Goal: Task Accomplishment & Management: Use online tool/utility

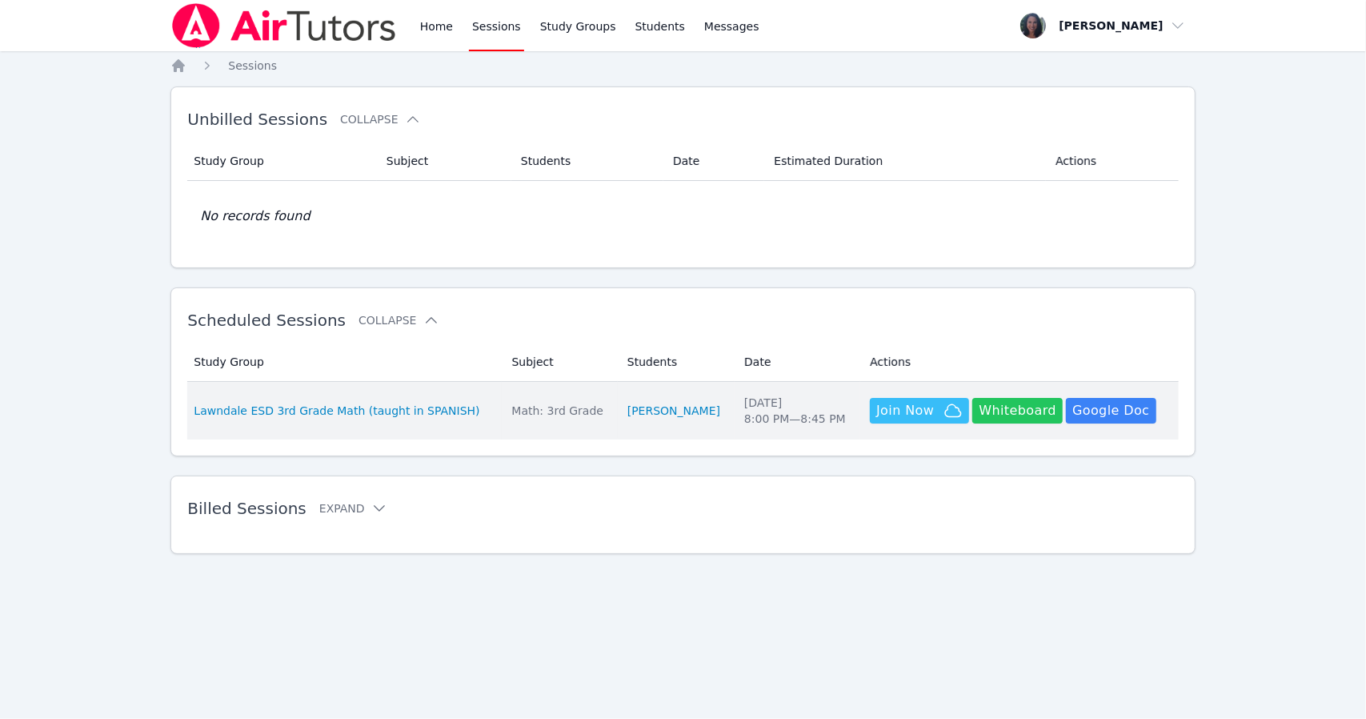
click at [994, 403] on button "Whiteboard" at bounding box center [1017, 411] width 90 height 26
click at [1023, 411] on button "Whiteboard" at bounding box center [1017, 411] width 90 height 26
click at [1029, 411] on button "Whiteboard" at bounding box center [1017, 411] width 90 height 26
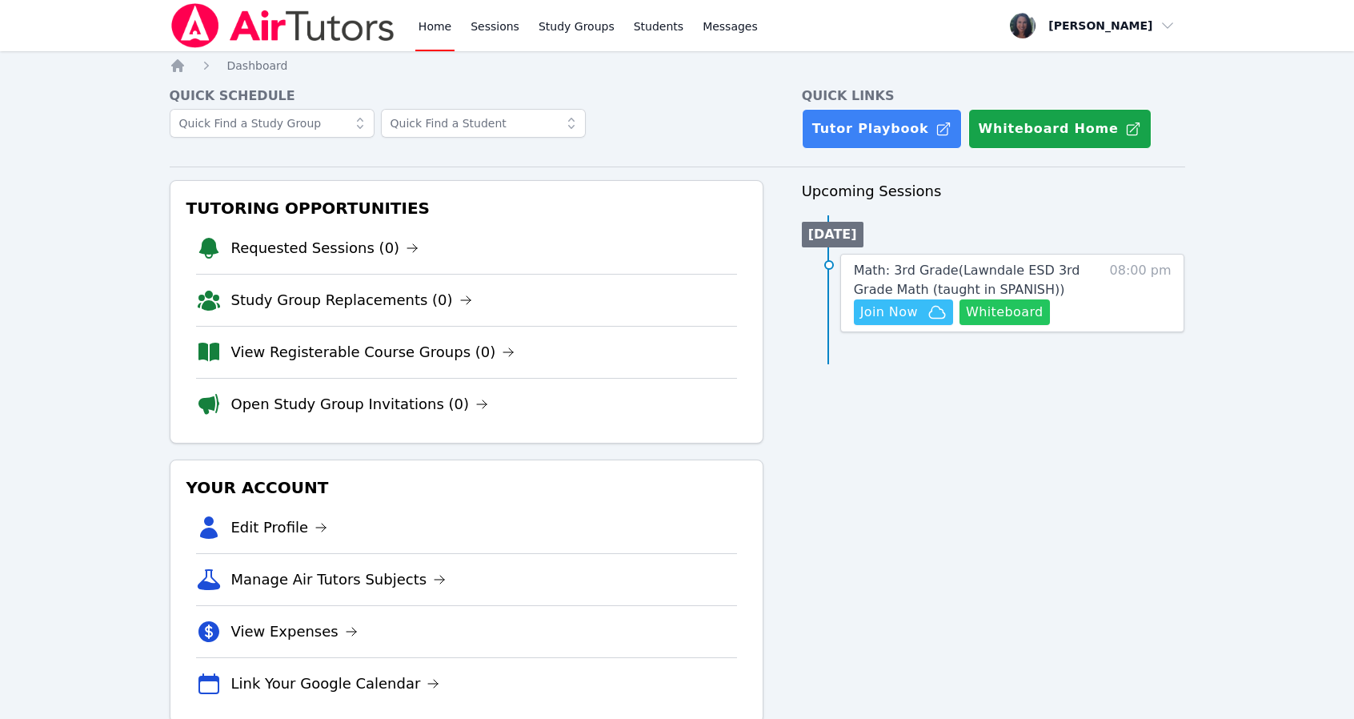
click at [994, 305] on button "Whiteboard" at bounding box center [1005, 312] width 90 height 26
click at [916, 311] on span "Join Now" at bounding box center [903, 312] width 86 height 19
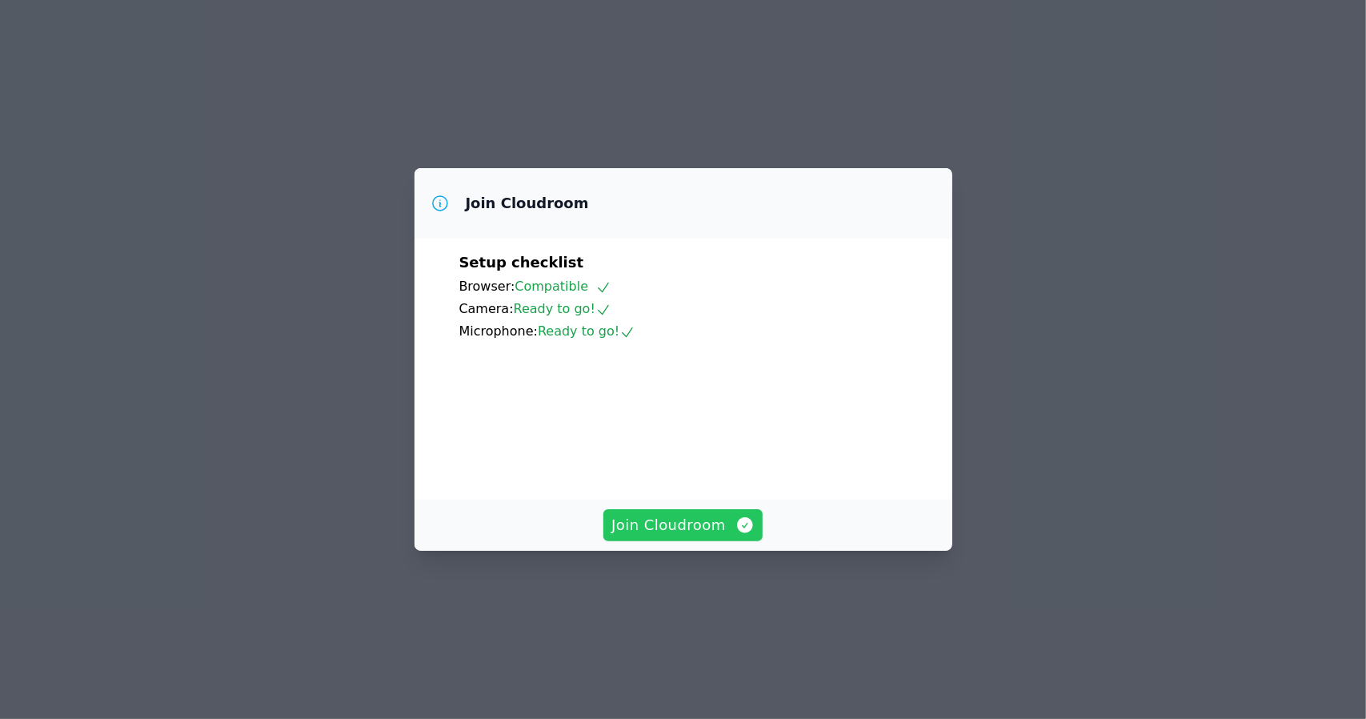
click at [674, 536] on span "Join Cloudroom" at bounding box center [682, 525] width 143 height 22
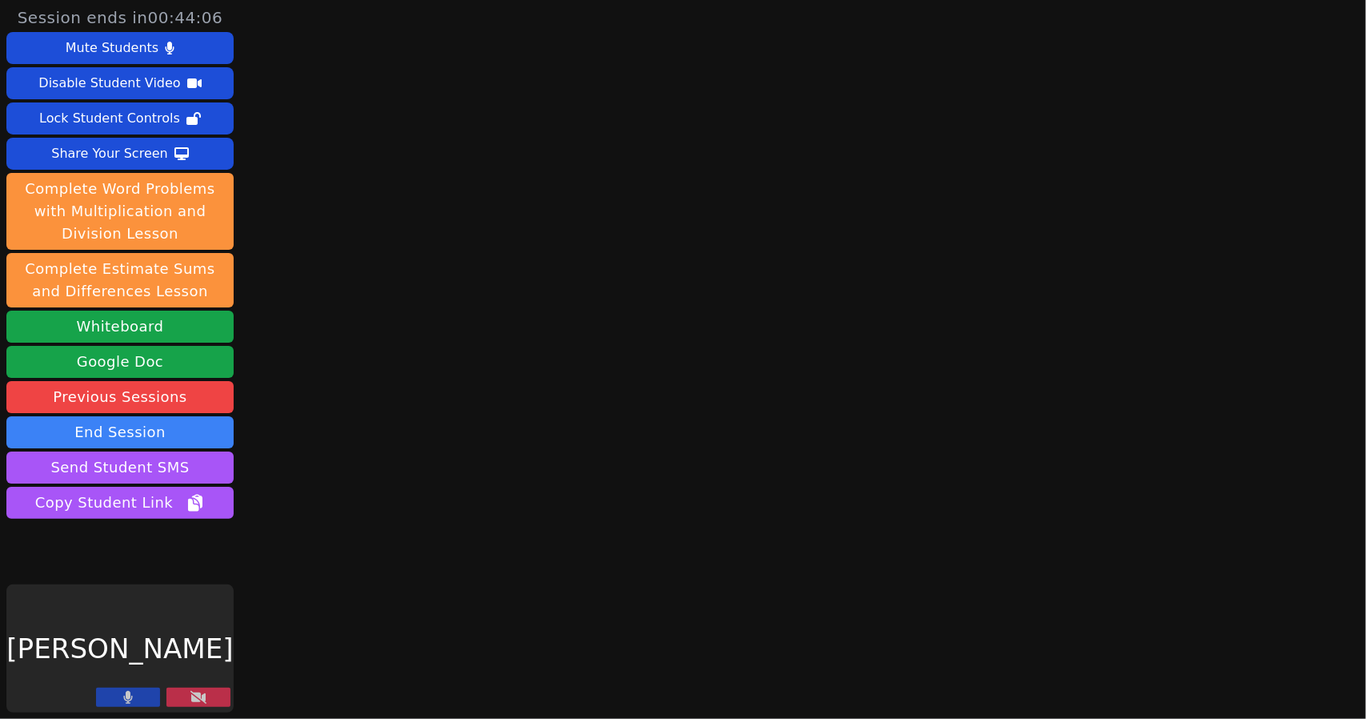
click at [185, 691] on button at bounding box center [198, 696] width 64 height 19
click at [189, 699] on button at bounding box center [198, 696] width 64 height 19
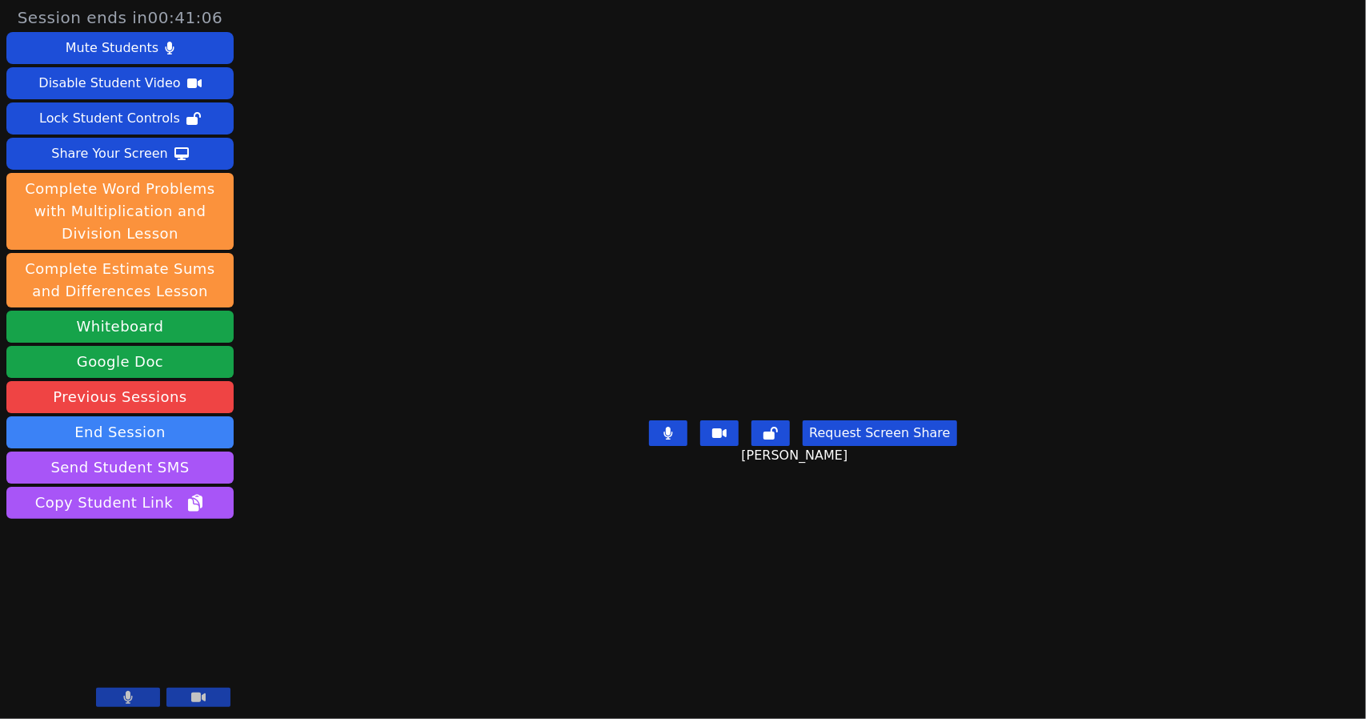
click at [520, 222] on main "Valerie Moreno Rivera Request Screen Share Valerie Moreno Rivera" at bounding box center [803, 359] width 580 height 719
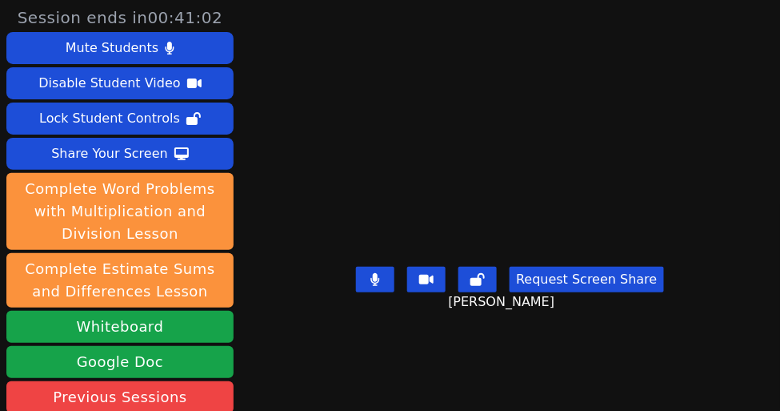
click at [390, 192] on video at bounding box center [510, 172] width 240 height 173
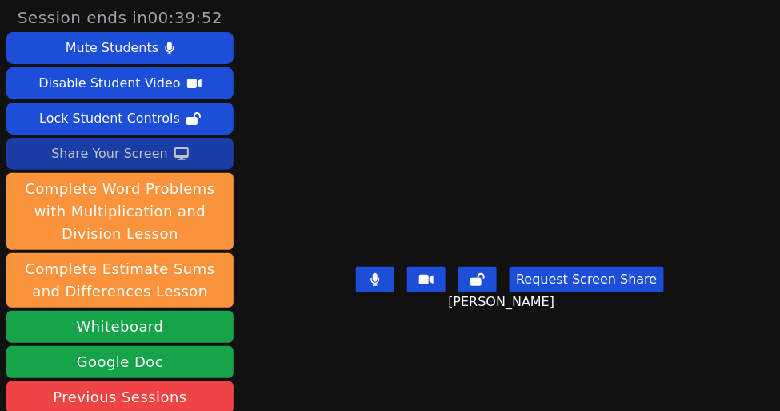
click at [135, 154] on div "Share Your Screen" at bounding box center [109, 154] width 117 height 26
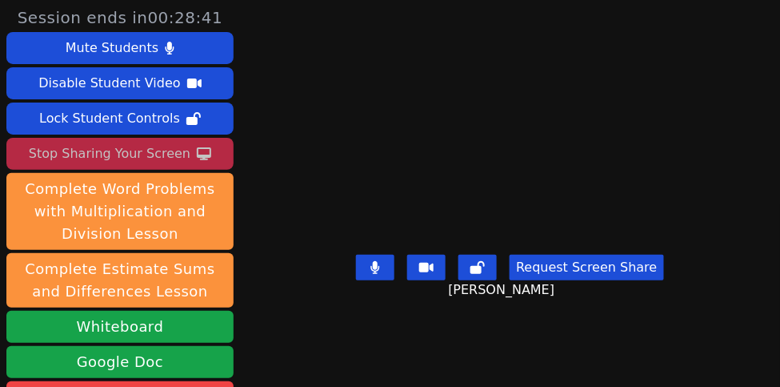
click at [102, 158] on div "Stop Sharing Your Screen" at bounding box center [110, 154] width 162 height 26
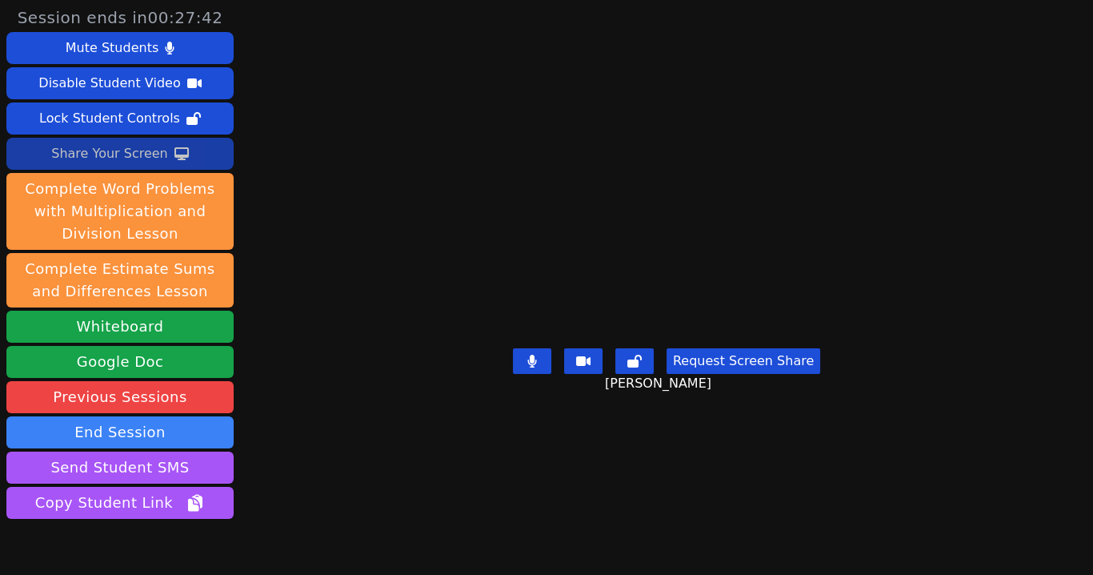
click at [722, 374] on button "Request Screen Share" at bounding box center [744, 361] width 154 height 26
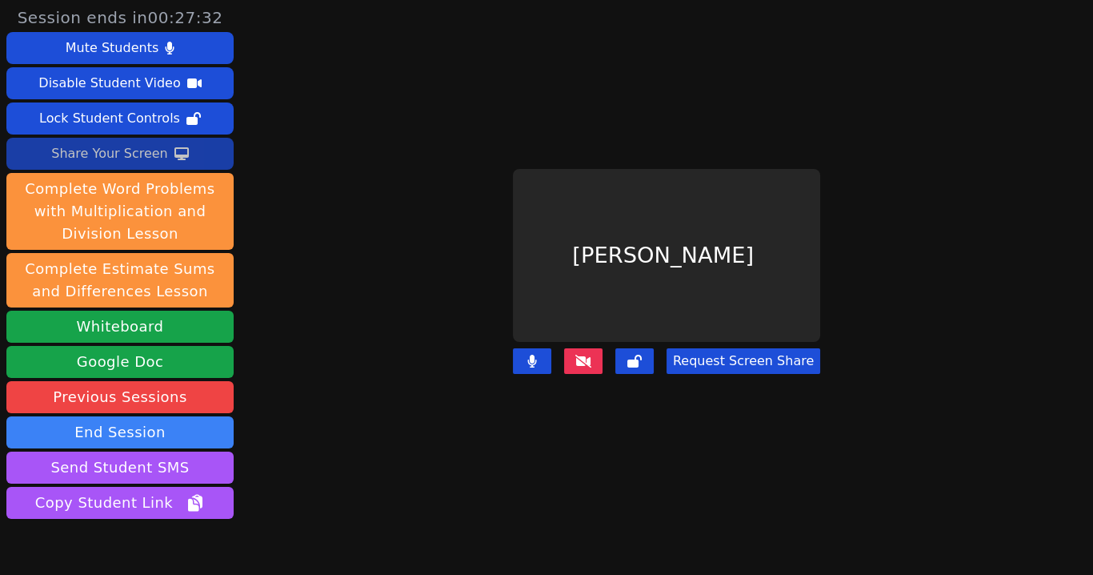
click at [711, 353] on button "Request Screen Share" at bounding box center [744, 361] width 154 height 26
click at [586, 357] on button at bounding box center [583, 361] width 38 height 26
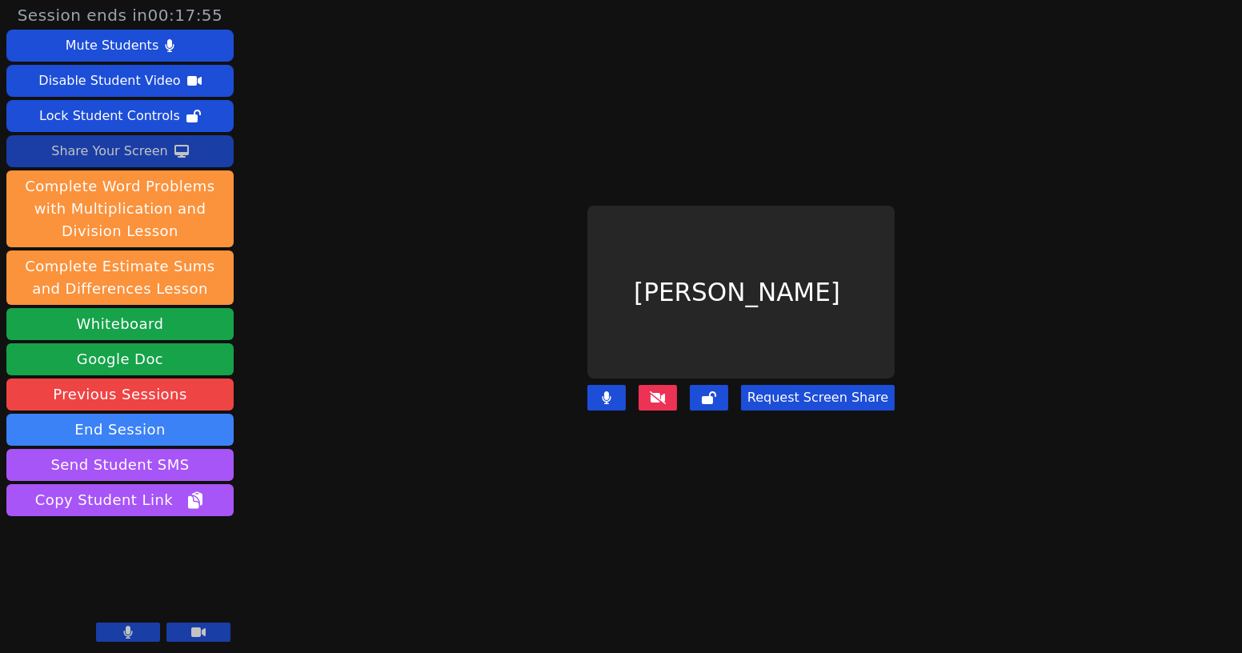
scroll to position [2, 0]
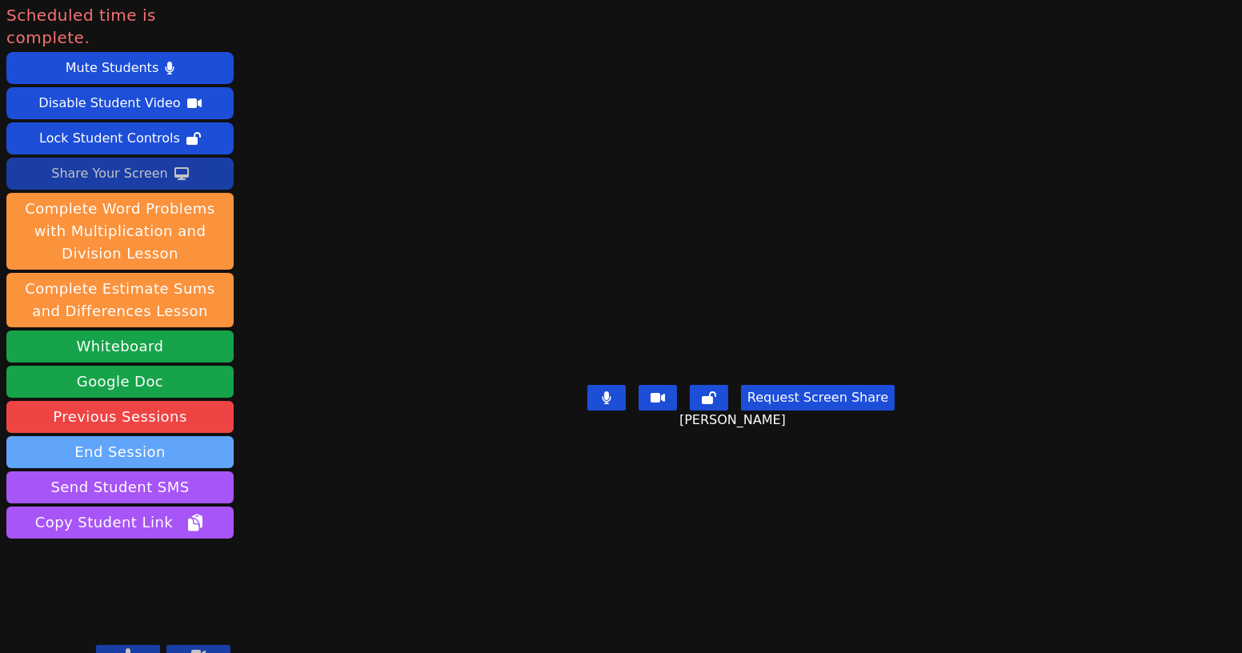
click at [182, 436] on button "End Session" at bounding box center [119, 452] width 227 height 32
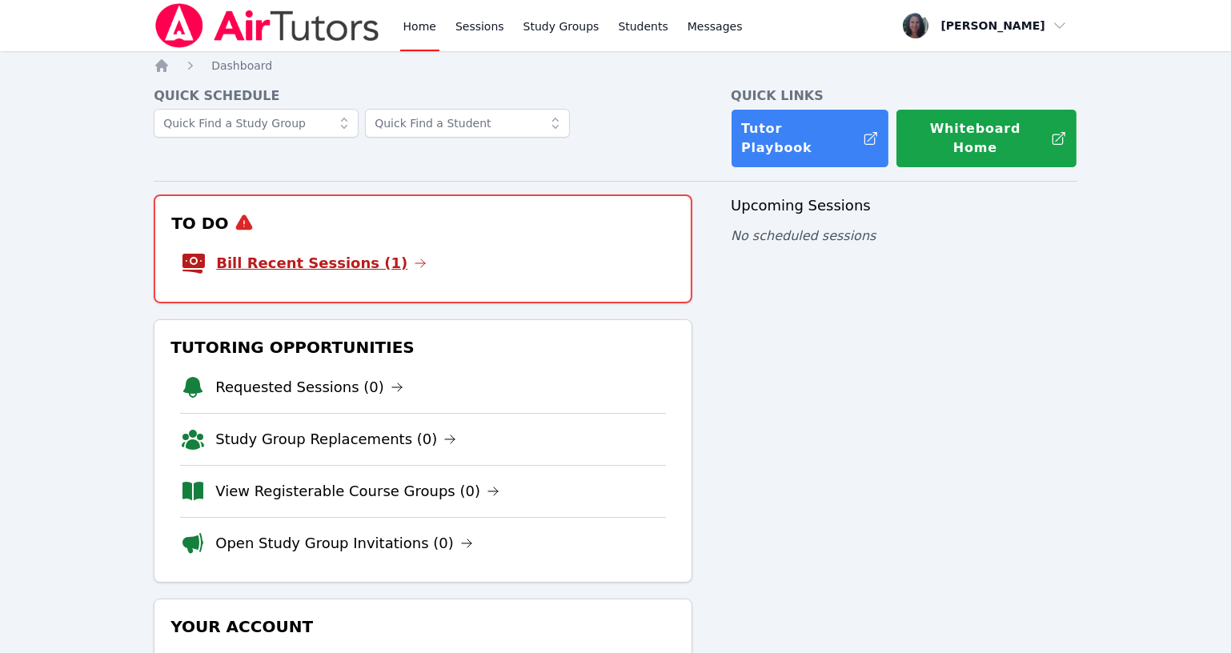
click at [319, 252] on link "Bill Recent Sessions (1)" at bounding box center [321, 263] width 210 height 22
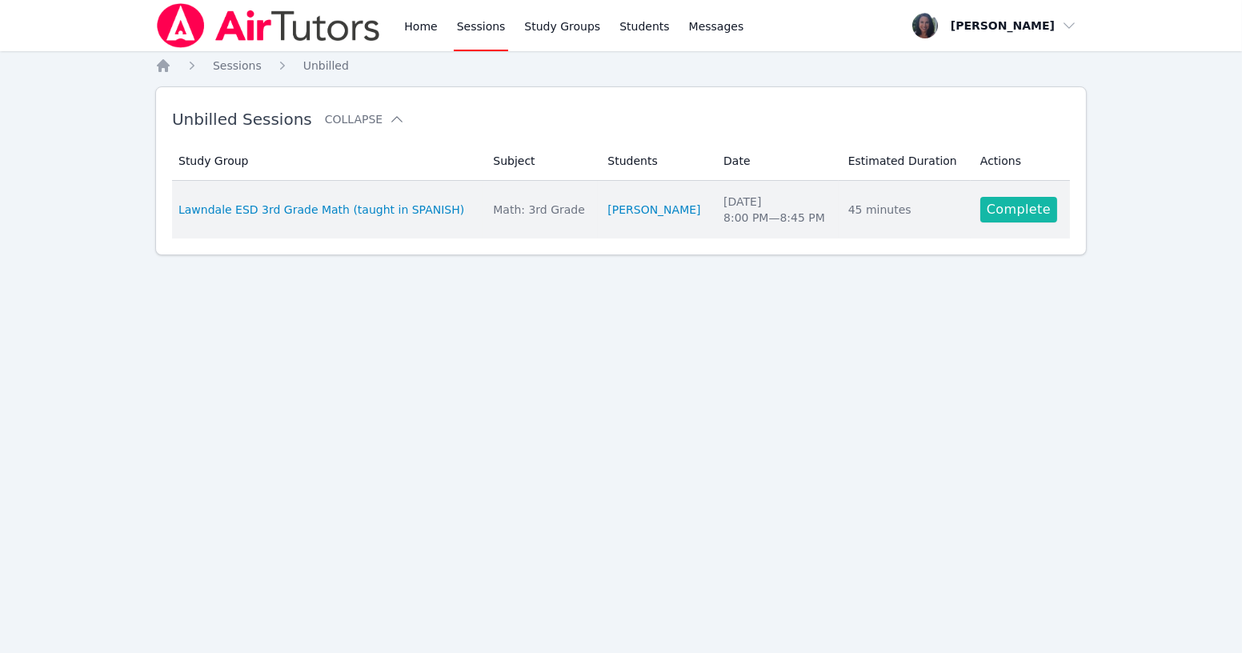
click at [1003, 210] on link "Complete" at bounding box center [1018, 210] width 77 height 26
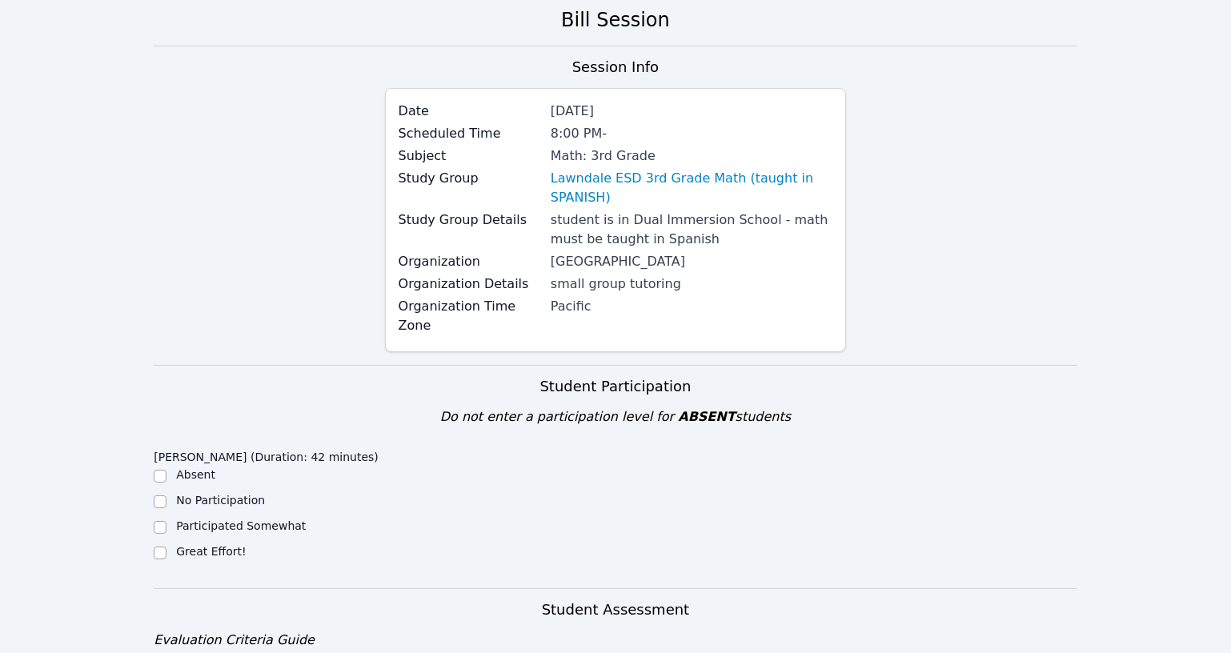
scroll to position [218, 0]
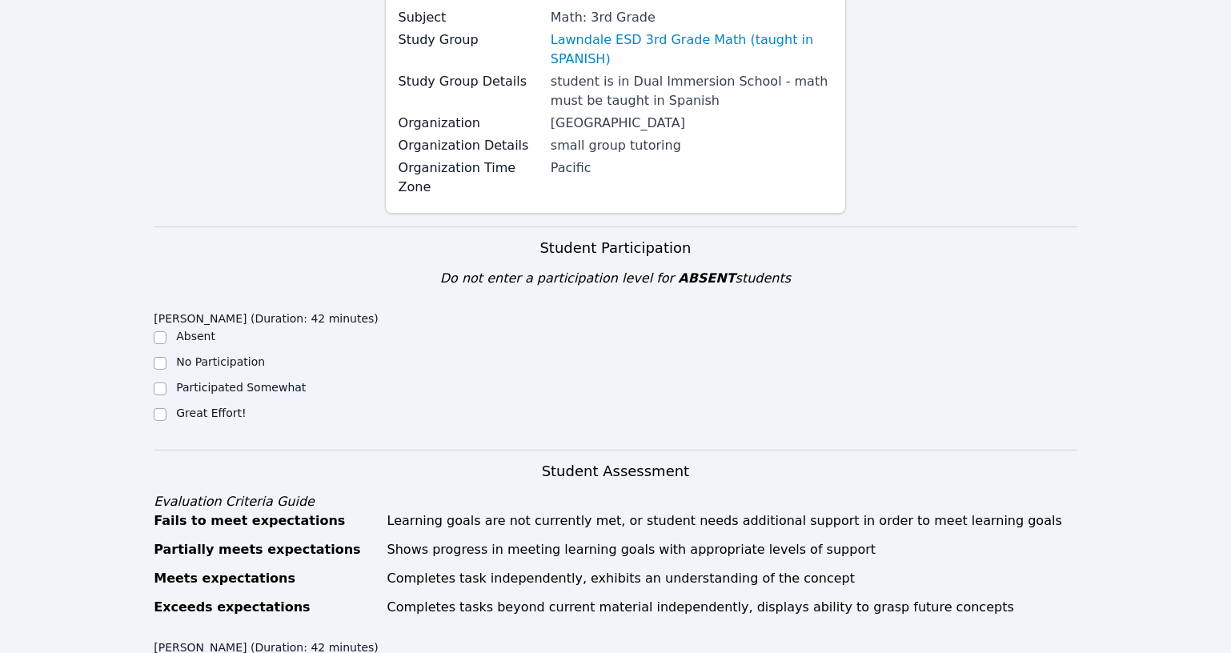
click at [166, 405] on div "Great Effort!" at bounding box center [269, 414] width 230 height 19
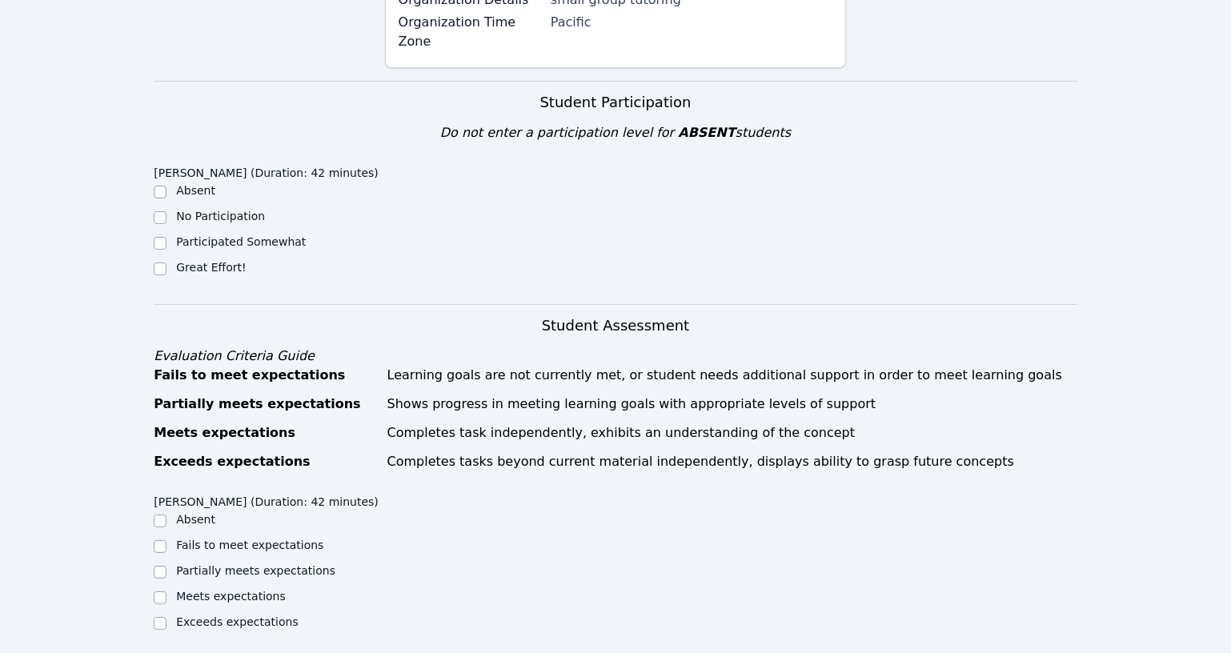
scroll to position [509, 0]
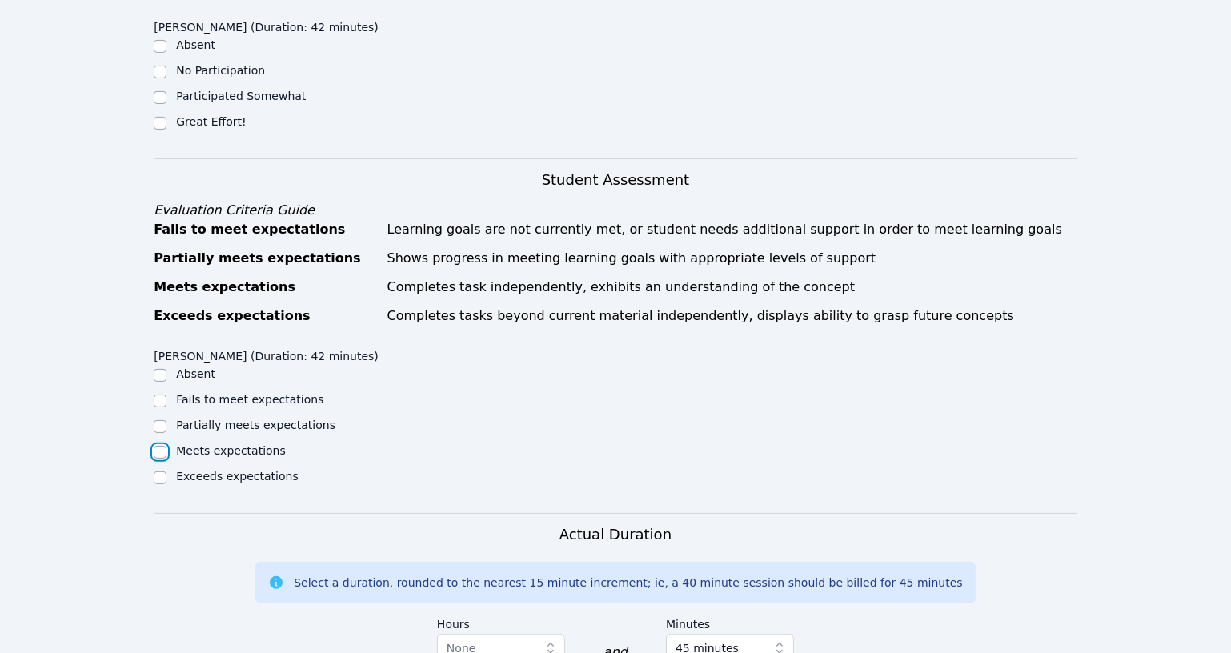
click at [163, 446] on input "Meets expectations" at bounding box center [160, 452] width 13 height 13
checkbox input "true"
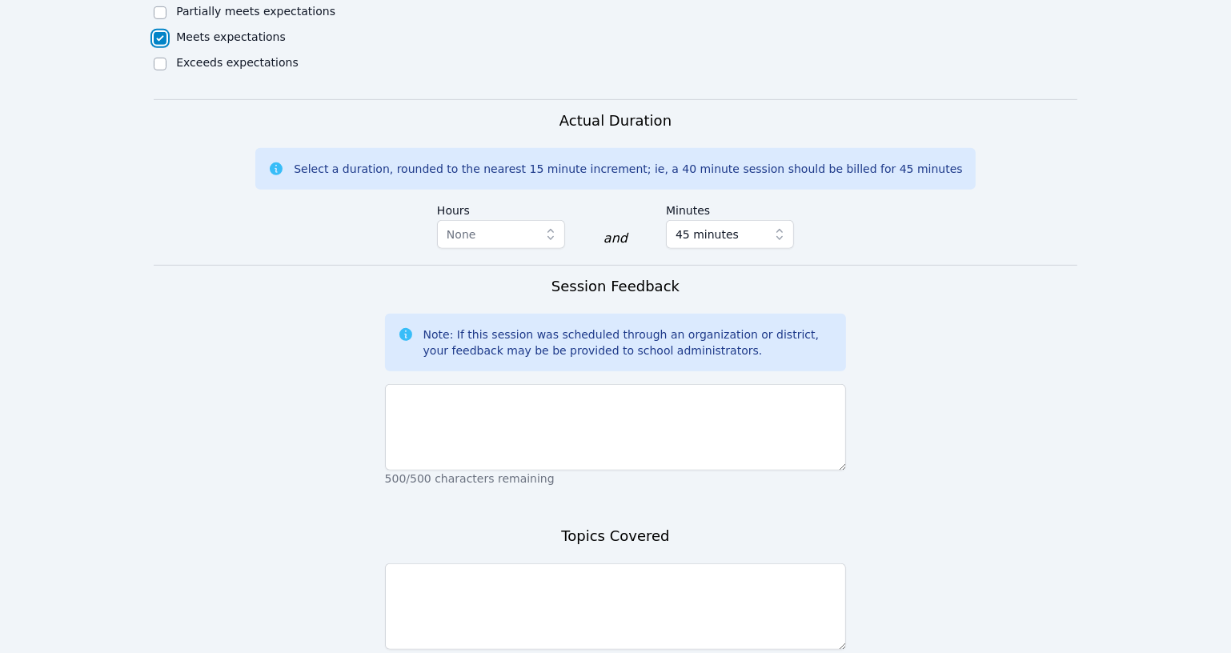
scroll to position [945, 0]
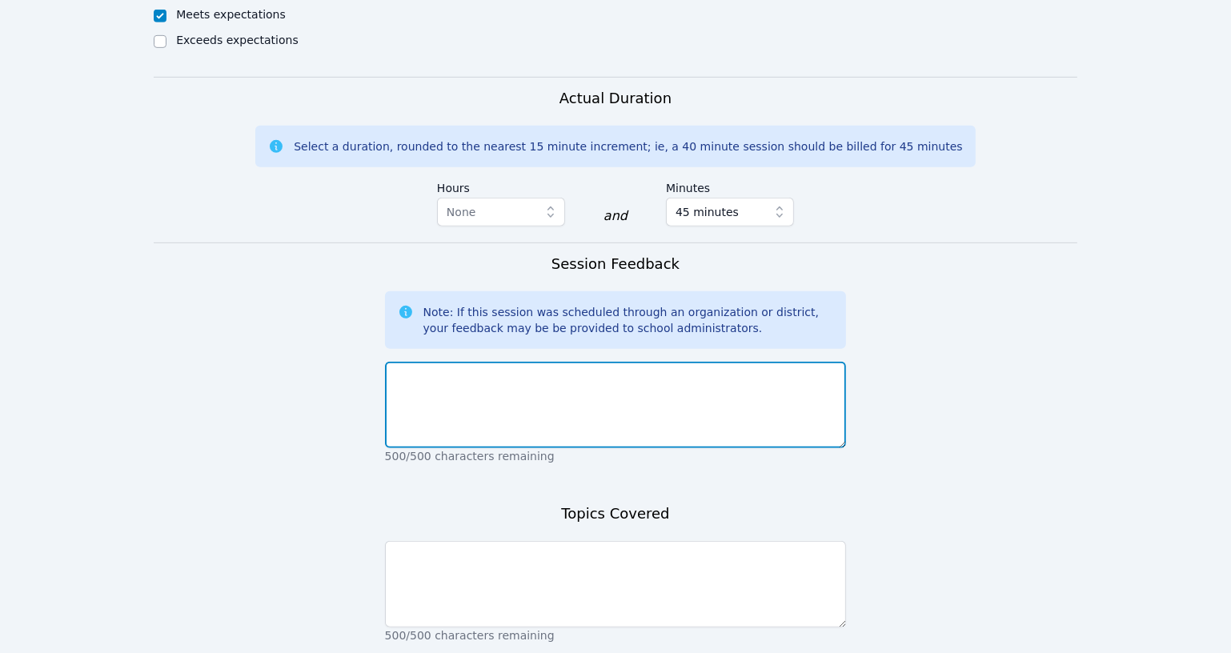
click at [449, 379] on textarea at bounding box center [616, 405] width 462 height 86
drag, startPoint x: 390, startPoint y: 353, endPoint x: 486, endPoint y: 375, distance: 98.4
click at [486, 375] on textarea "1st session. I taught valerie how to use the miro board we started on the 1st m…" at bounding box center [616, 405] width 462 height 86
type textarea "1st session. I taught valerie how to use the miro board we started on the 1st m…"
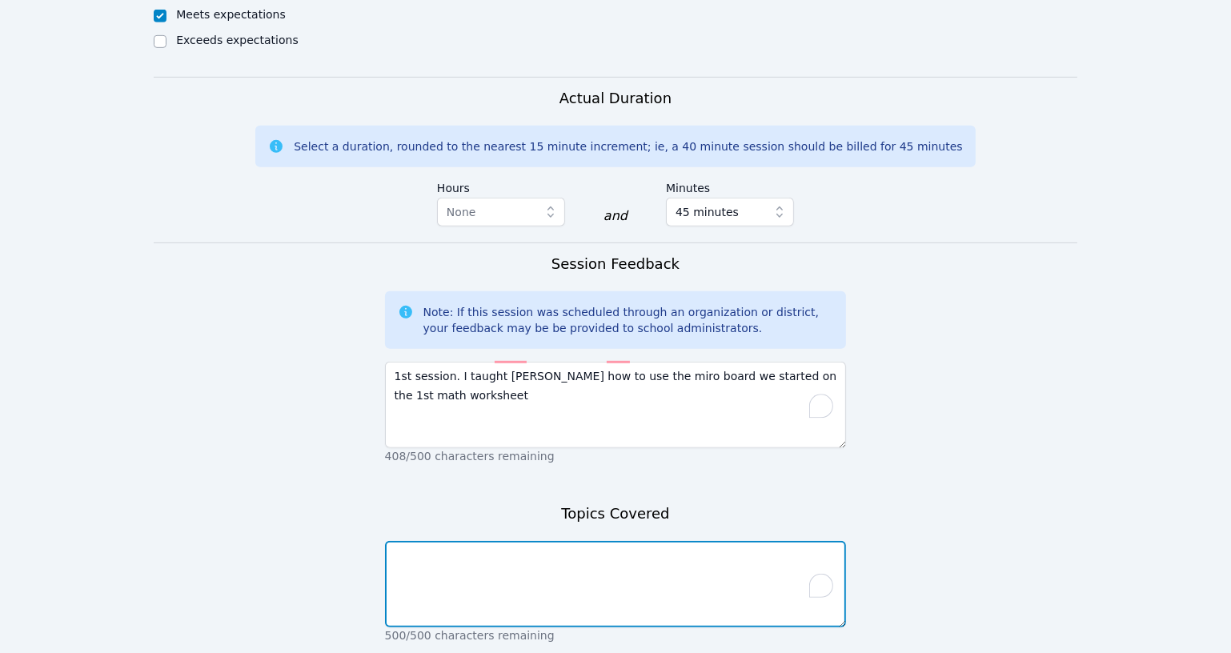
click at [468, 541] on textarea "To enrich screen reader interactions, please activate Accessibility in Grammarl…" at bounding box center [616, 584] width 462 height 86
paste textarea "1st session. I taught valerie how to use the miro board we started on the 1st m…"
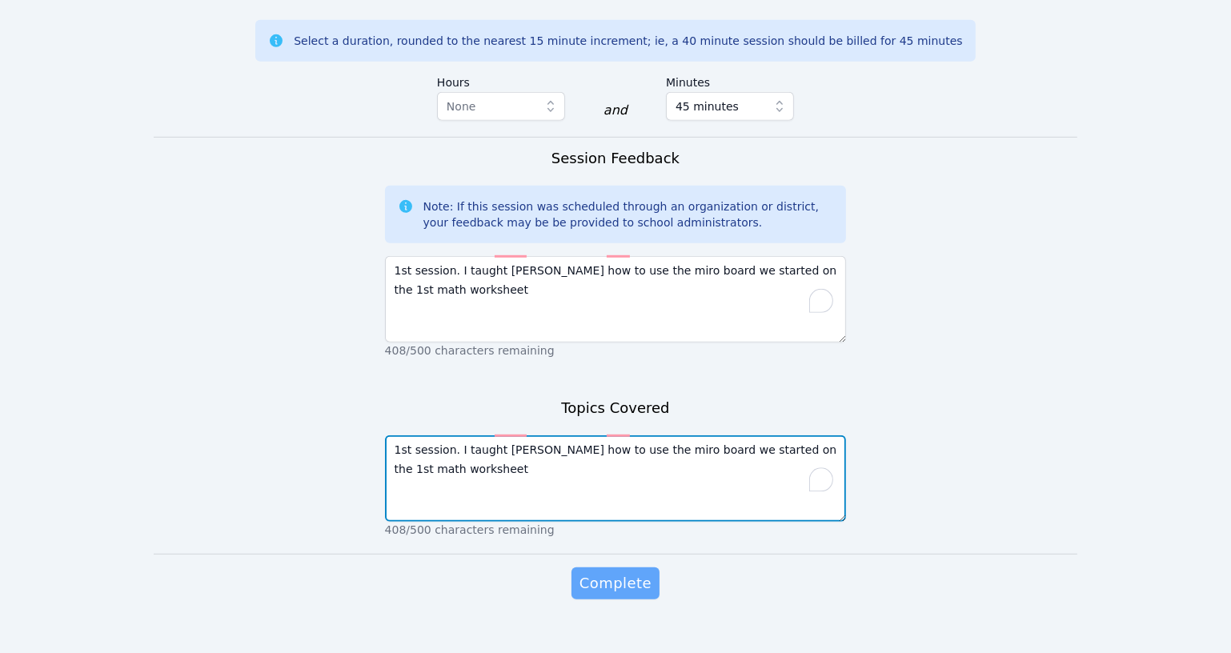
type textarea "1st session. I taught valerie how to use the miro board we started on the 1st m…"
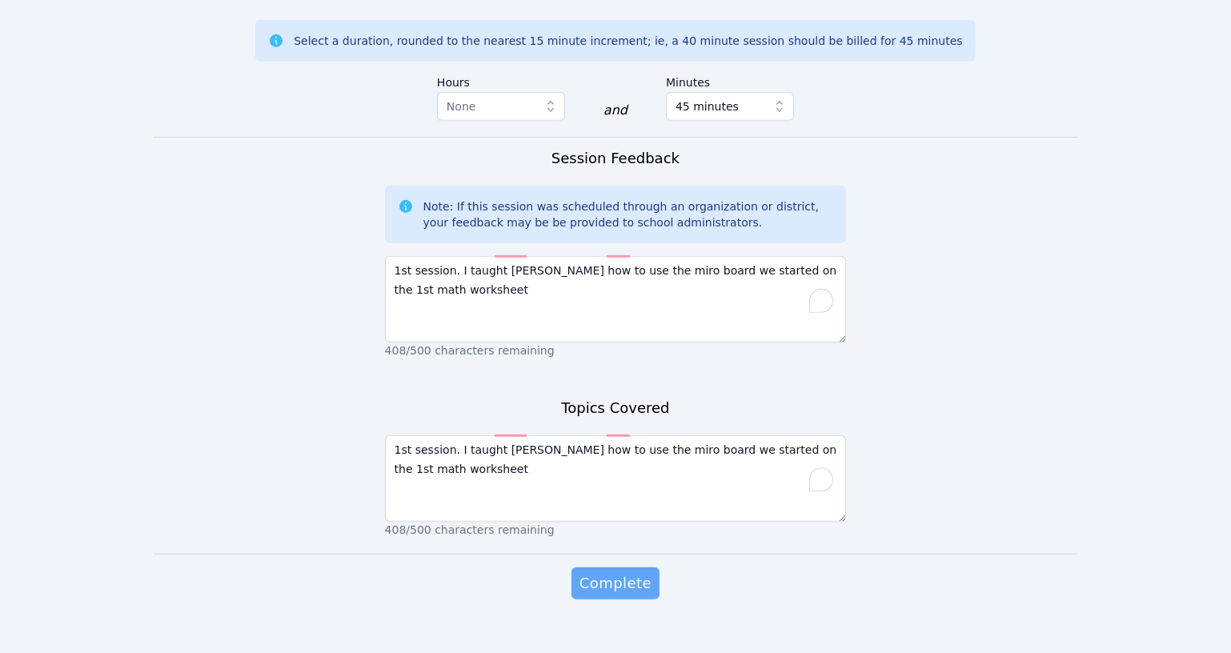
click at [604, 572] on span "Complete" at bounding box center [615, 583] width 72 height 22
click at [599, 572] on span "Complete" at bounding box center [615, 583] width 72 height 22
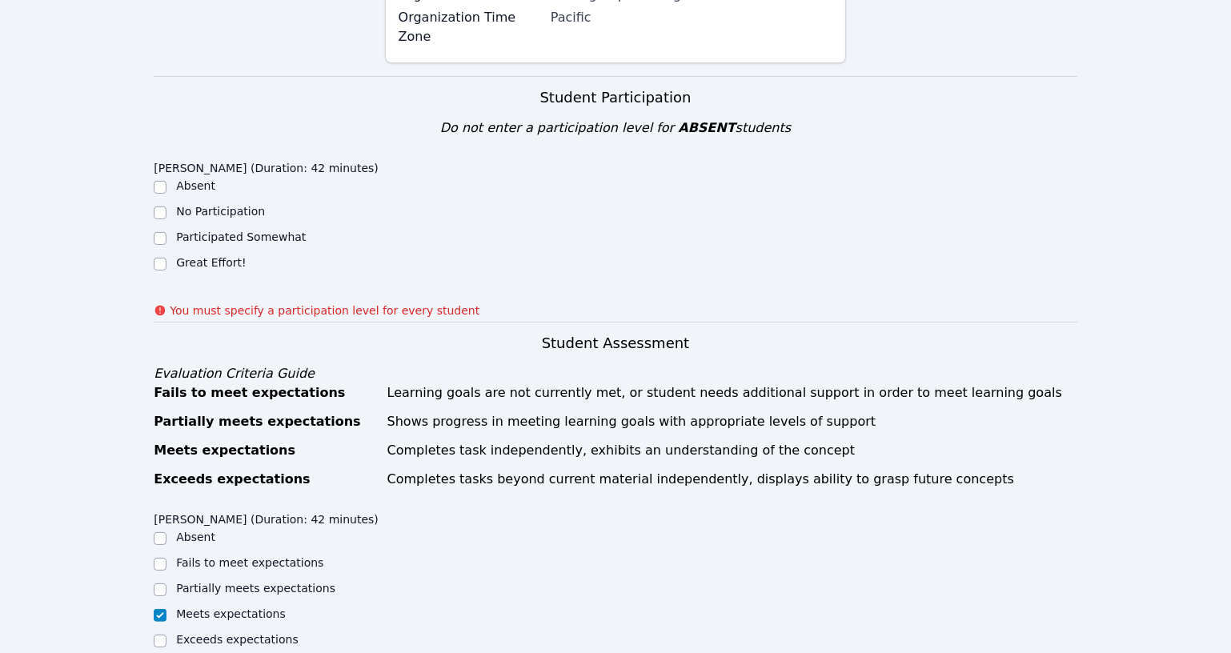
scroll to position [346, 0]
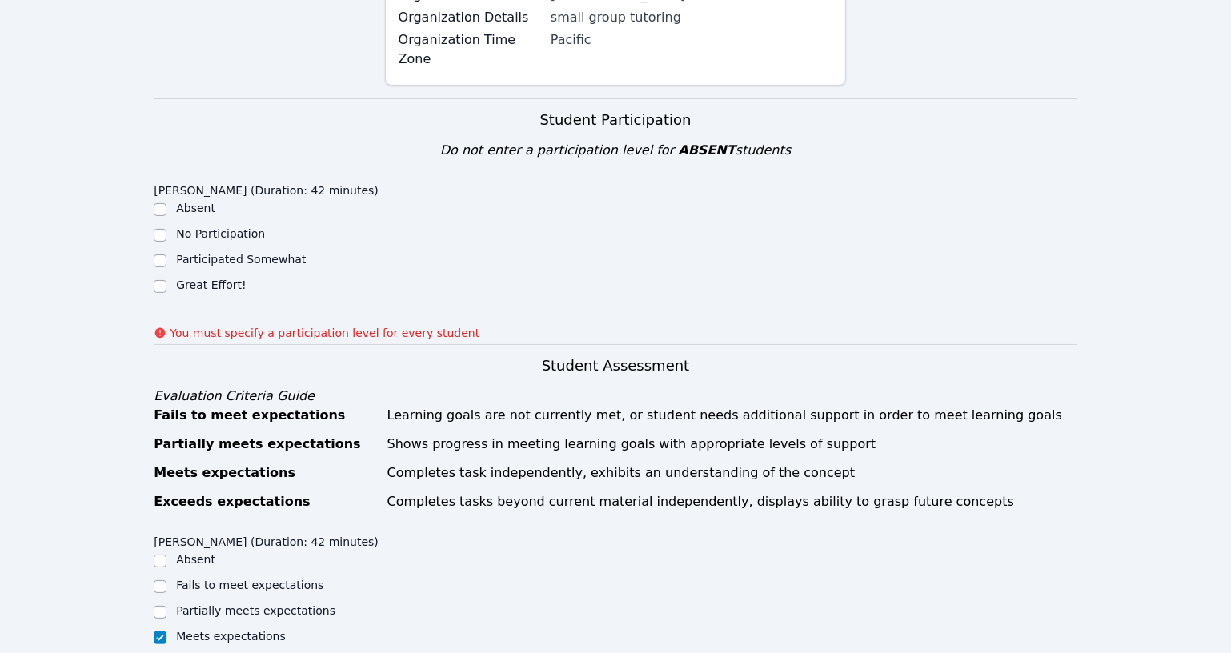
click at [194, 279] on label "Great Effort!" at bounding box center [211, 285] width 70 height 13
click at [166, 280] on input "Great Effort!" at bounding box center [160, 286] width 13 height 13
checkbox input "true"
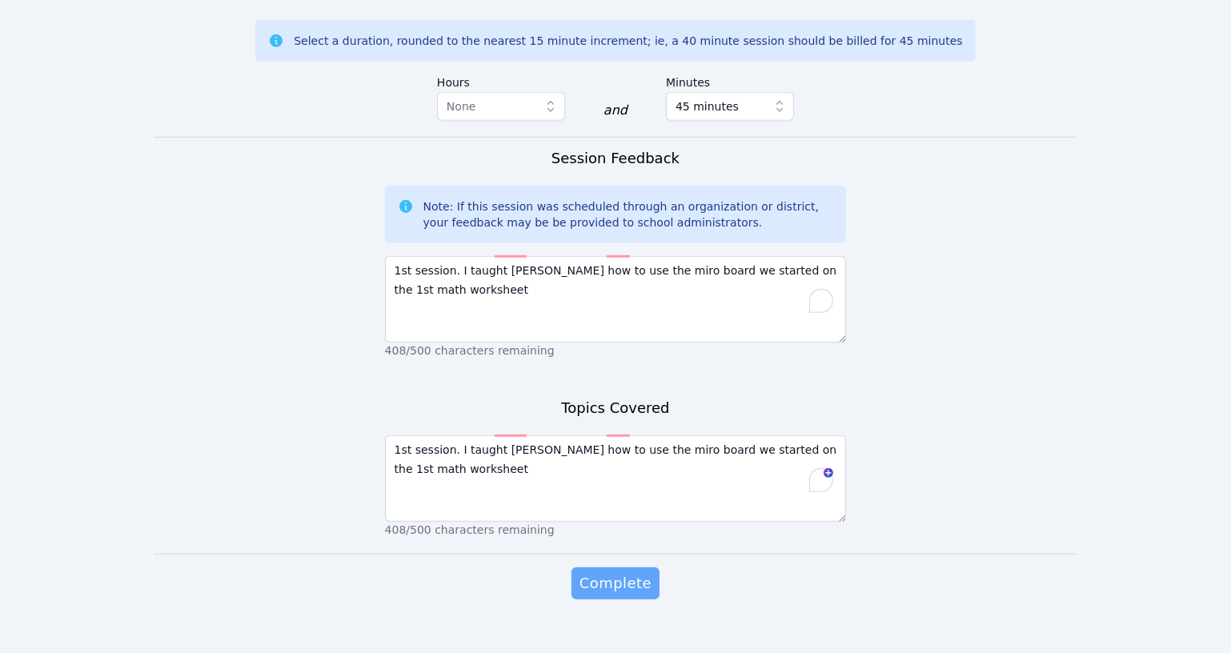
click at [613, 572] on span "Complete" at bounding box center [615, 583] width 72 height 22
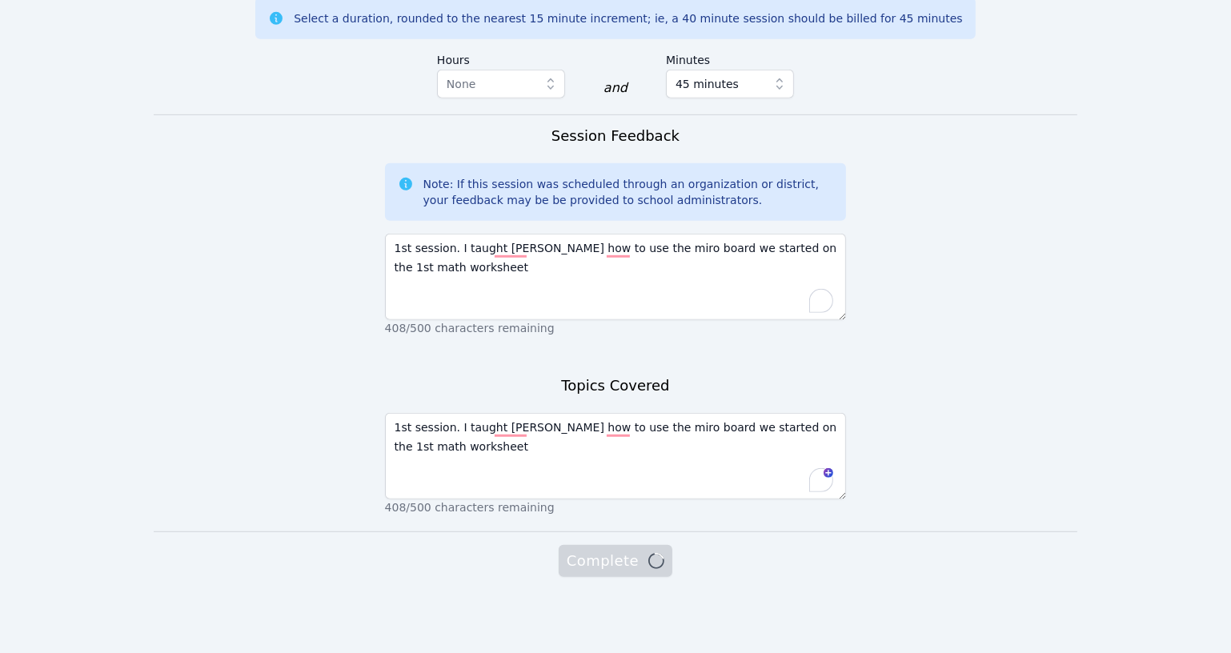
scroll to position [1051, 0]
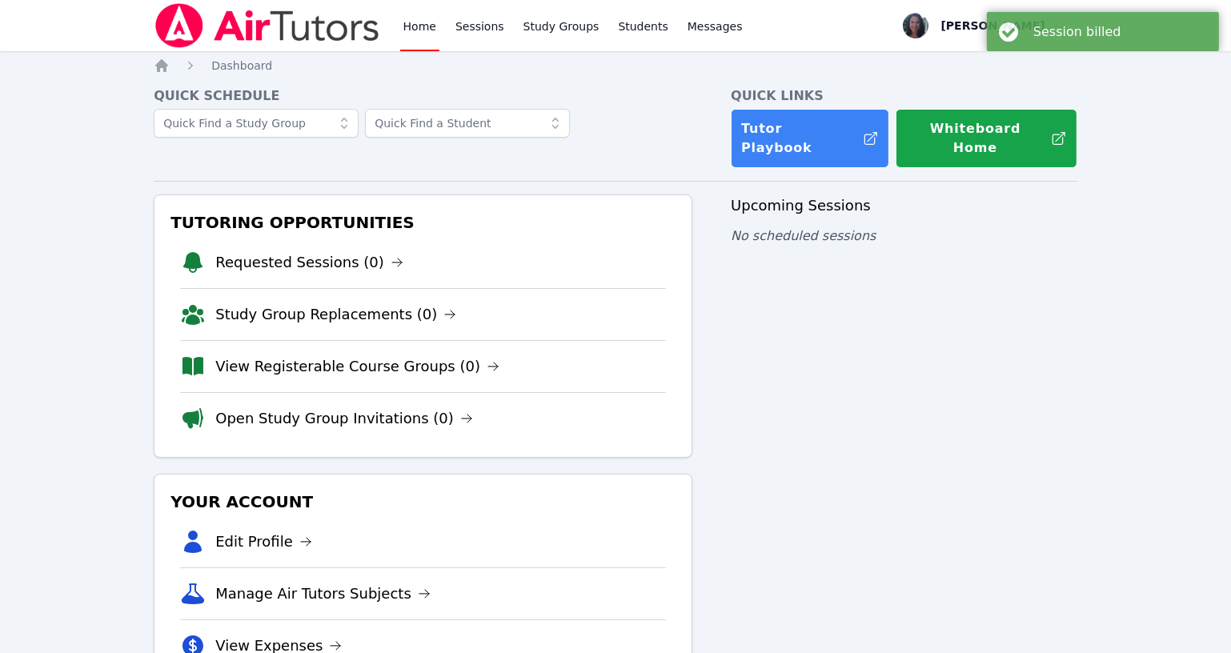
click at [1052, 375] on div "Upcoming Sessions No scheduled sessions" at bounding box center [904, 465] width 347 height 543
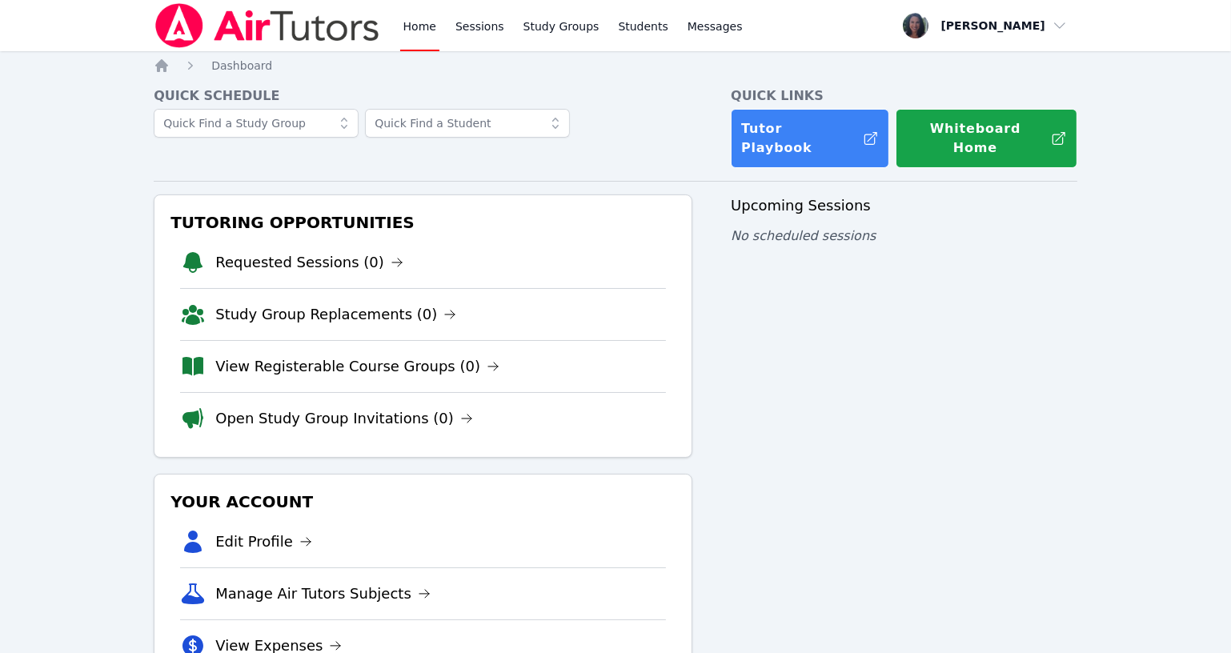
click at [727, 433] on div "Tutoring Opportunities Requested Sessions (0) Study Group Replacements (0) View…" at bounding box center [616, 465] width 924 height 543
